Goal: Transaction & Acquisition: Purchase product/service

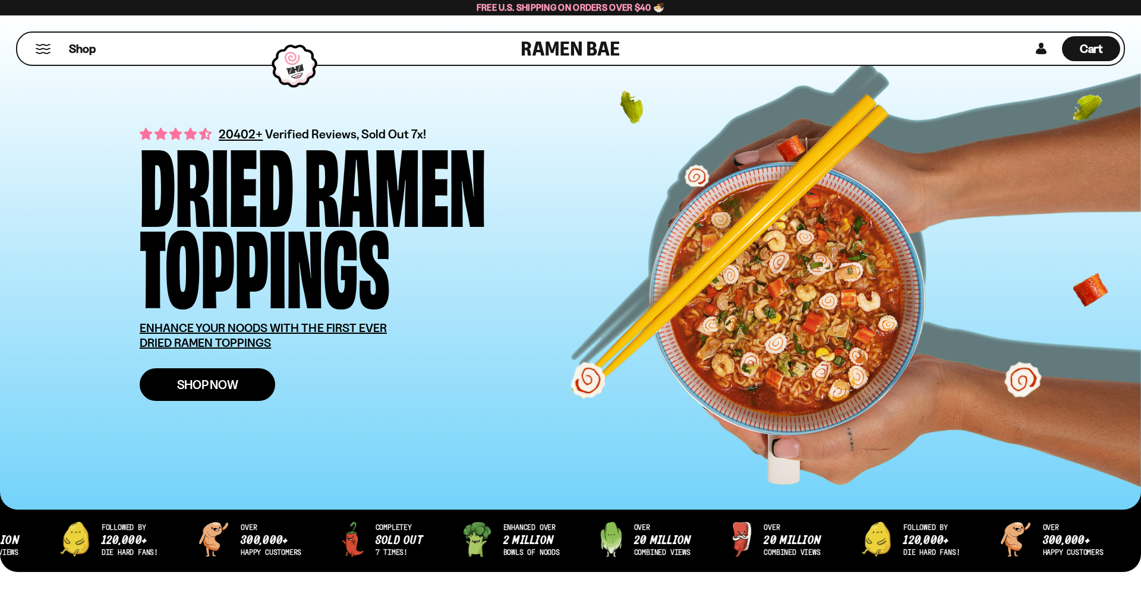
click at [236, 384] on span "Shop Now" at bounding box center [207, 384] width 61 height 12
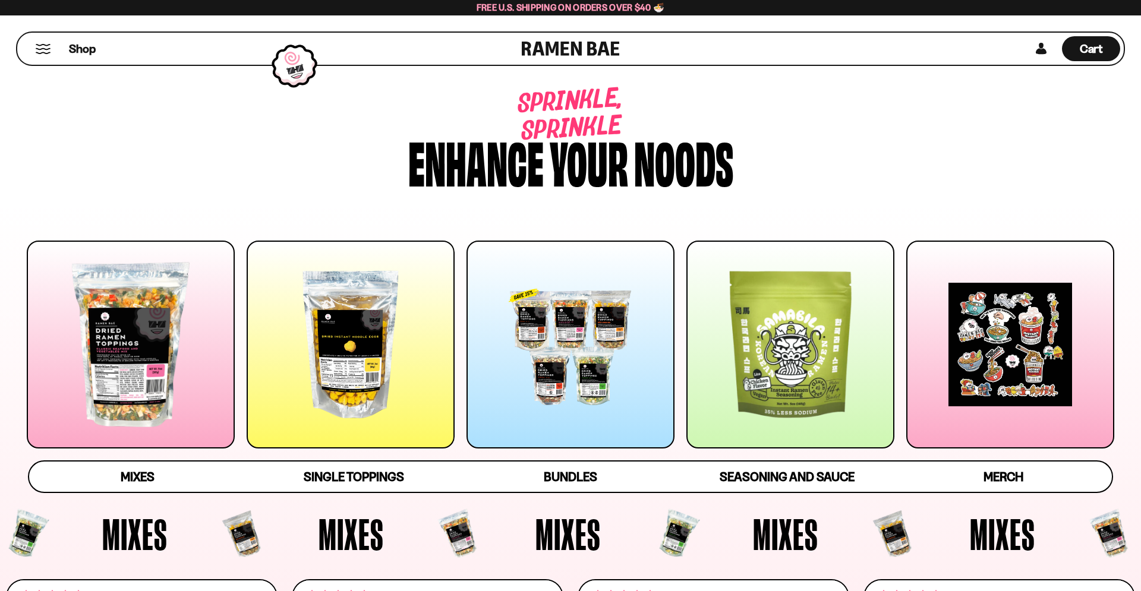
click at [136, 381] on div at bounding box center [131, 345] width 208 height 208
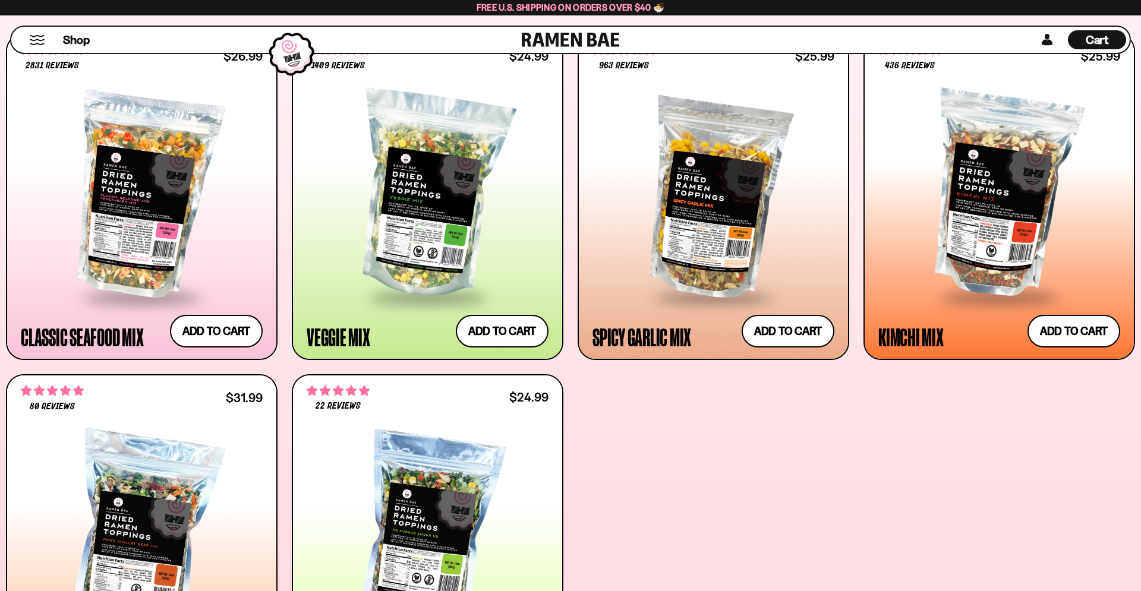
scroll to position [567, 0]
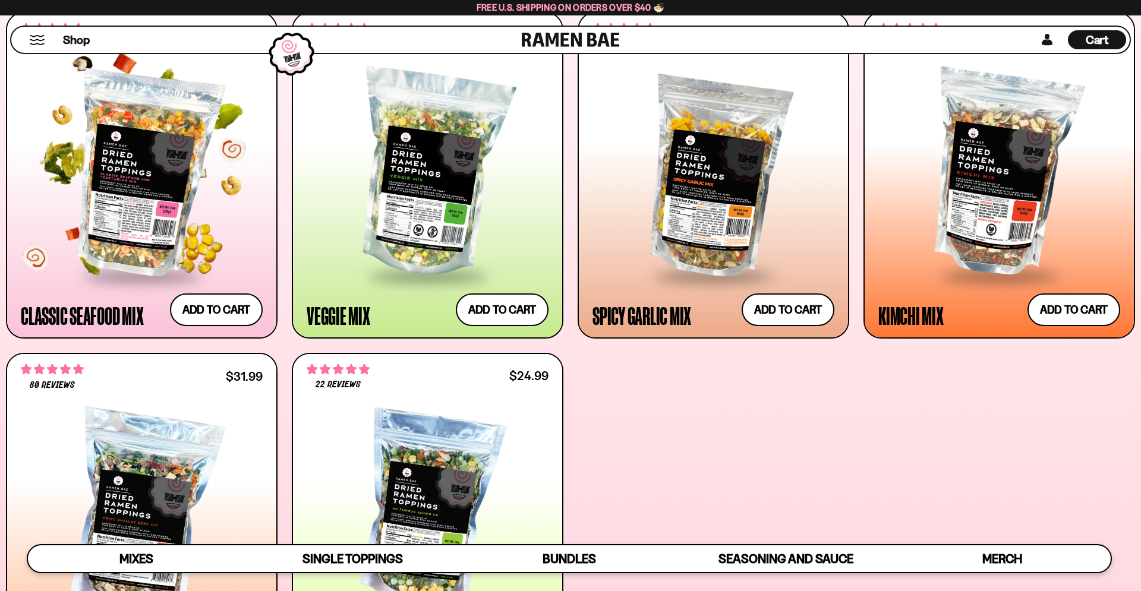
click at [172, 219] on div at bounding box center [142, 174] width 242 height 201
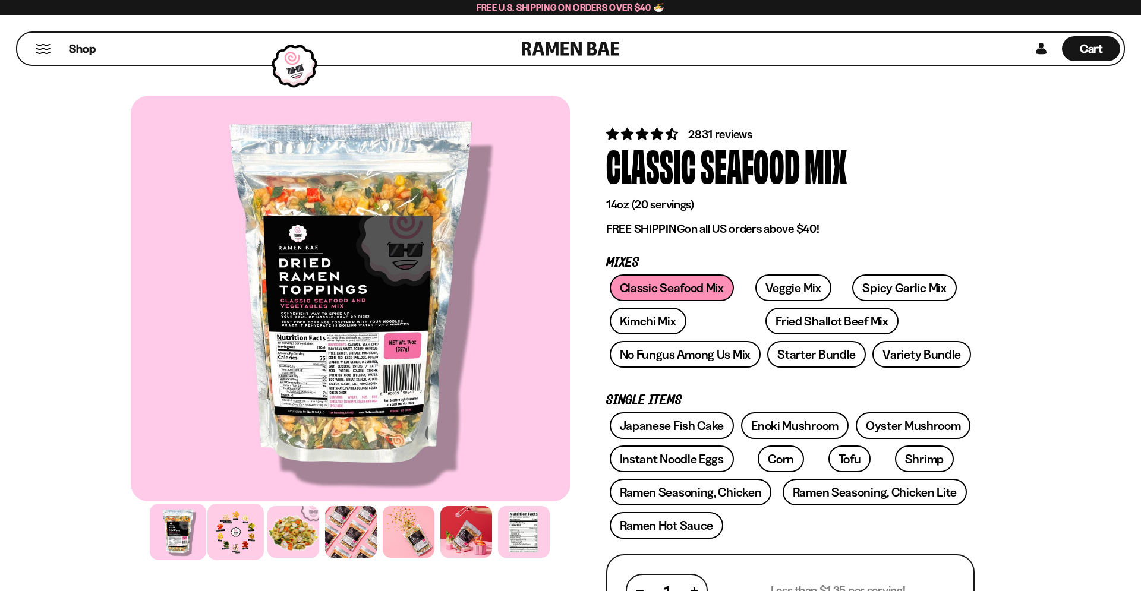
click at [239, 532] on div at bounding box center [235, 532] width 56 height 56
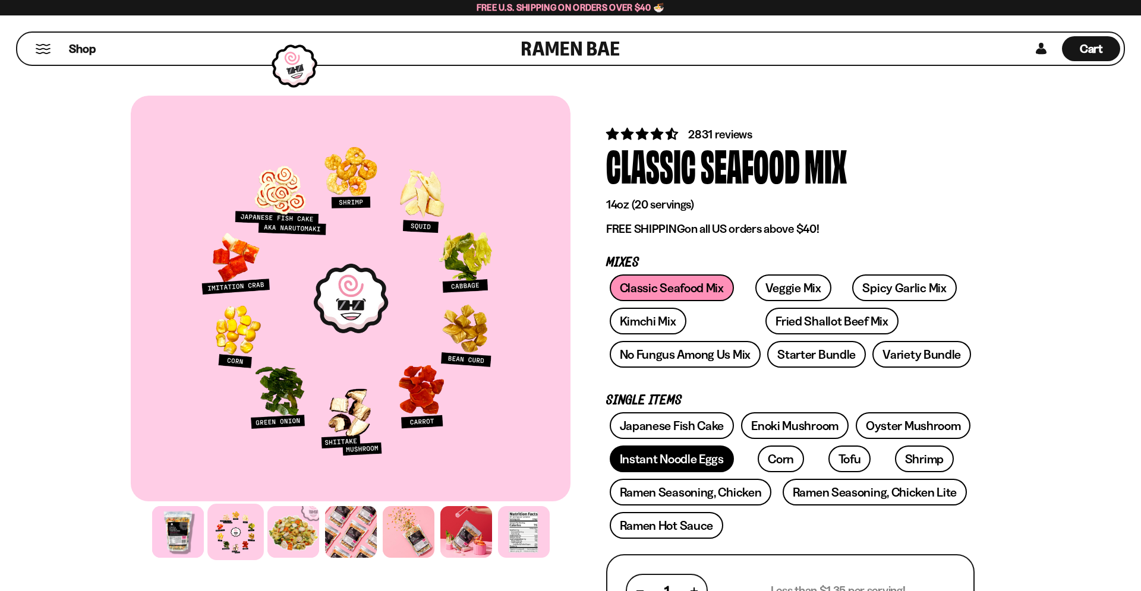
click at [662, 465] on link "Instant Noodle Eggs" at bounding box center [672, 459] width 124 height 27
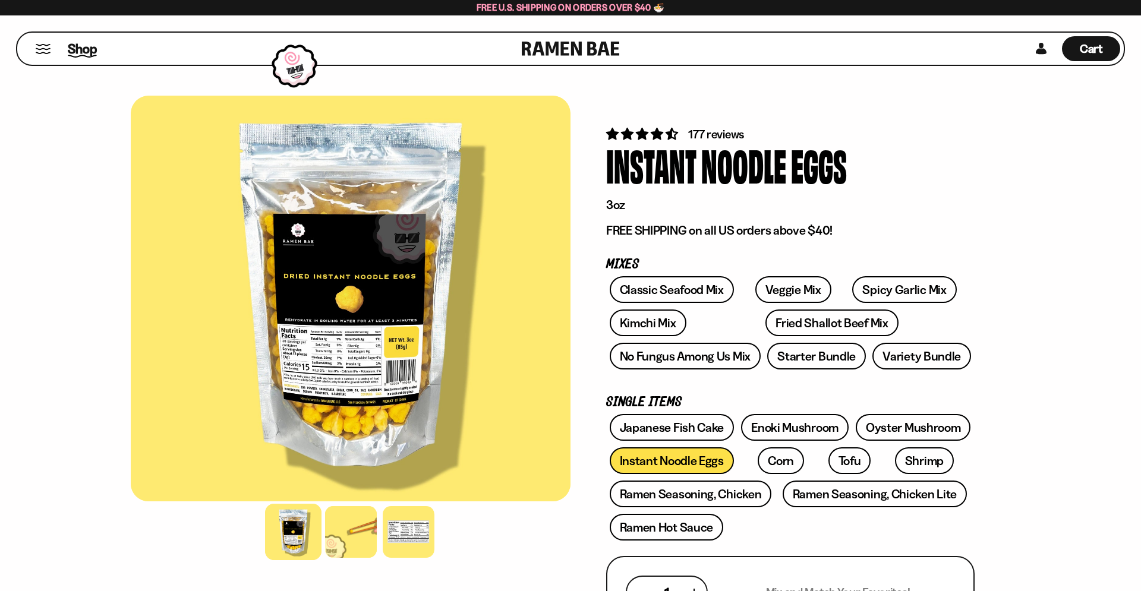
click at [78, 50] on span "Shop" at bounding box center [82, 49] width 29 height 18
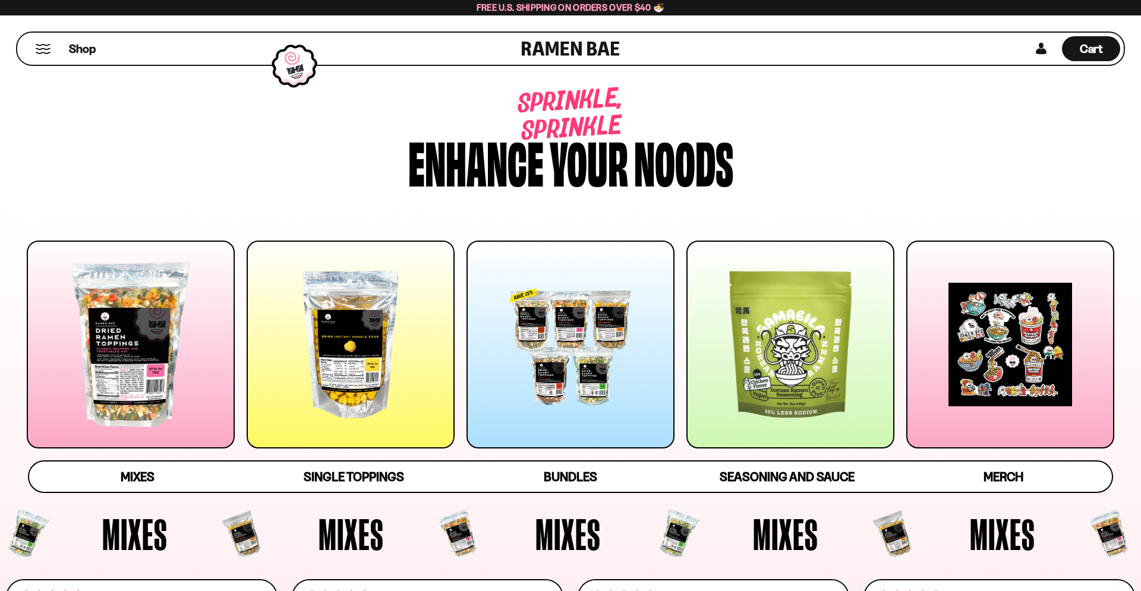
click at [84, 301] on div at bounding box center [131, 345] width 208 height 208
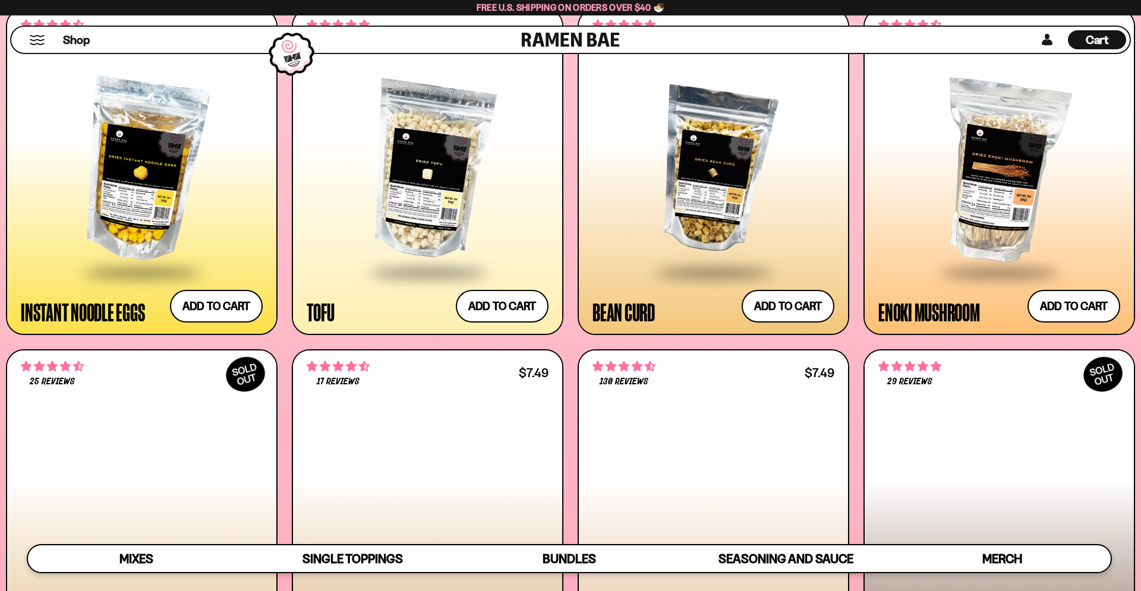
scroll to position [1728, 0]
